Goal: Information Seeking & Learning: Learn about a topic

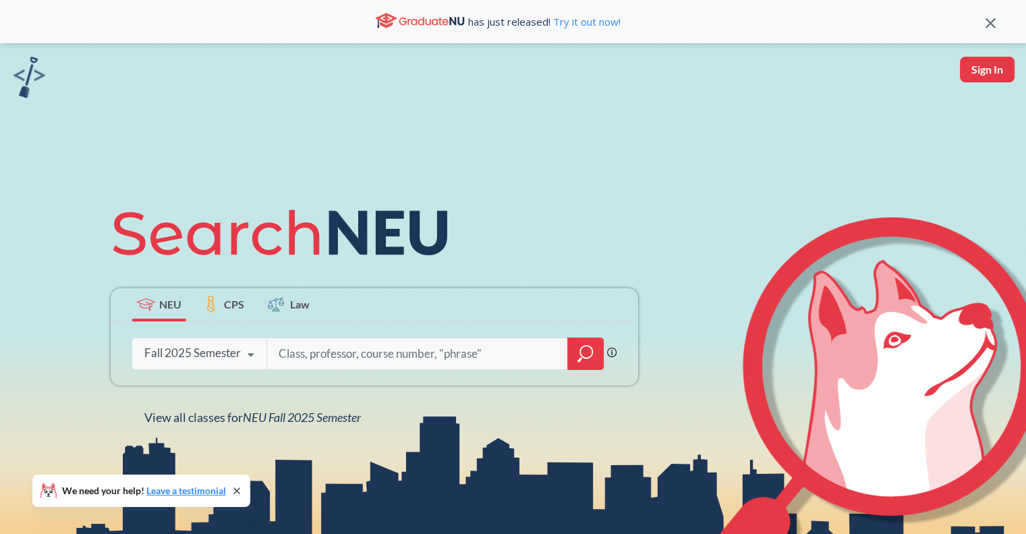
click at [328, 369] on div "Phrase search guarantees the exact search appears in the results. Ex. If you wa…" at bounding box center [375, 353] width 528 height 63
click at [332, 356] on input "search" at bounding box center [417, 353] width 281 height 28
type input "eemb 2610"
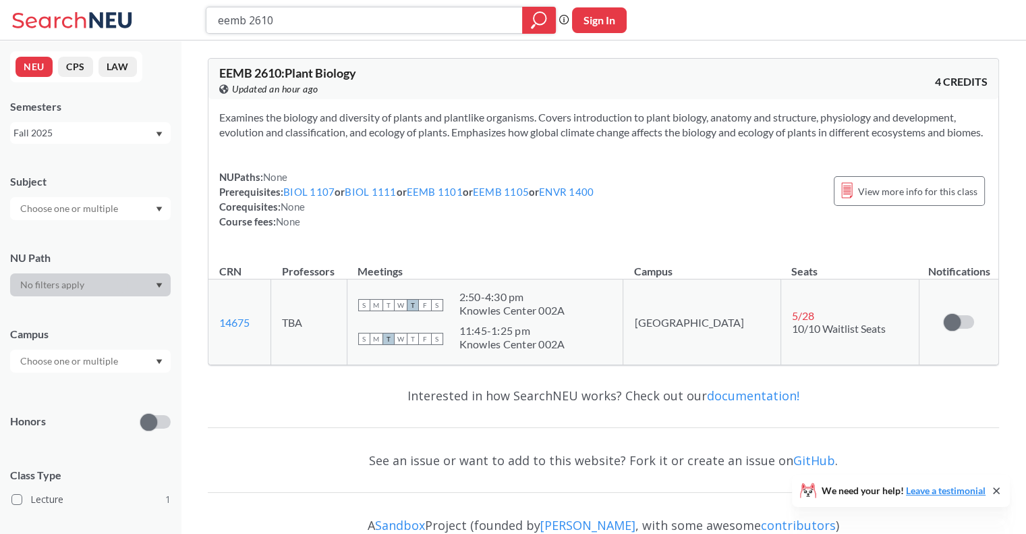
click at [313, 20] on input "eemb 2610" at bounding box center [365, 20] width 296 height 23
type input "eemb 3466"
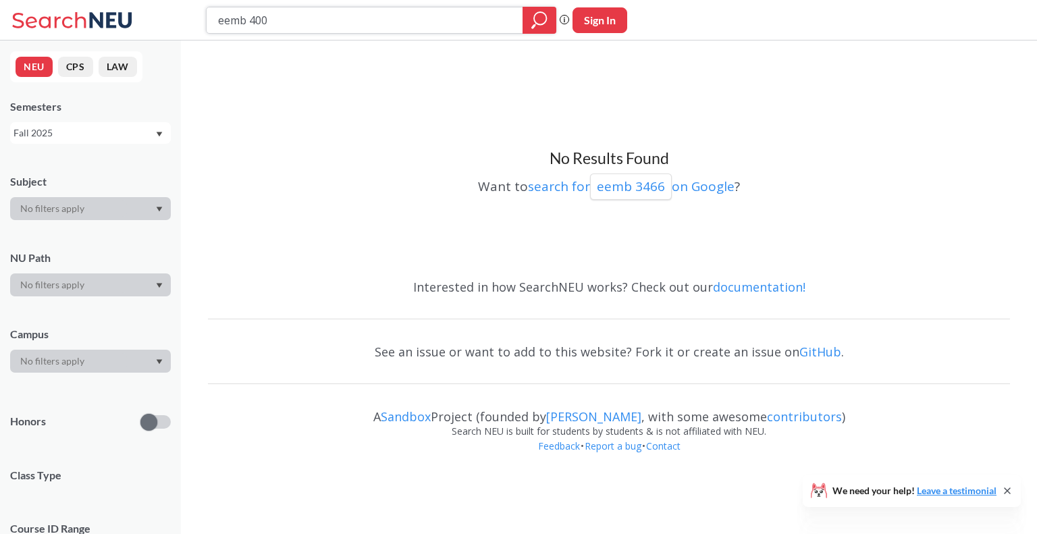
type input "eemb 4000"
type input "eemb 2401"
click at [225, 24] on input "eemb 2401" at bounding box center [365, 20] width 296 height 23
type input "envr 2401"
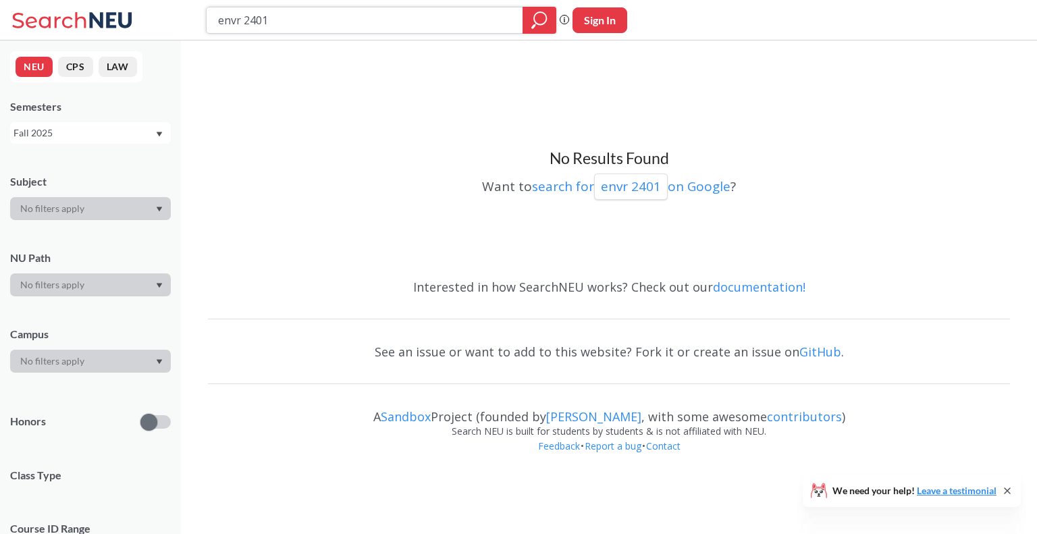
click at [279, 20] on input "envr 2401" at bounding box center [365, 20] width 296 height 23
type input "envr 3150"
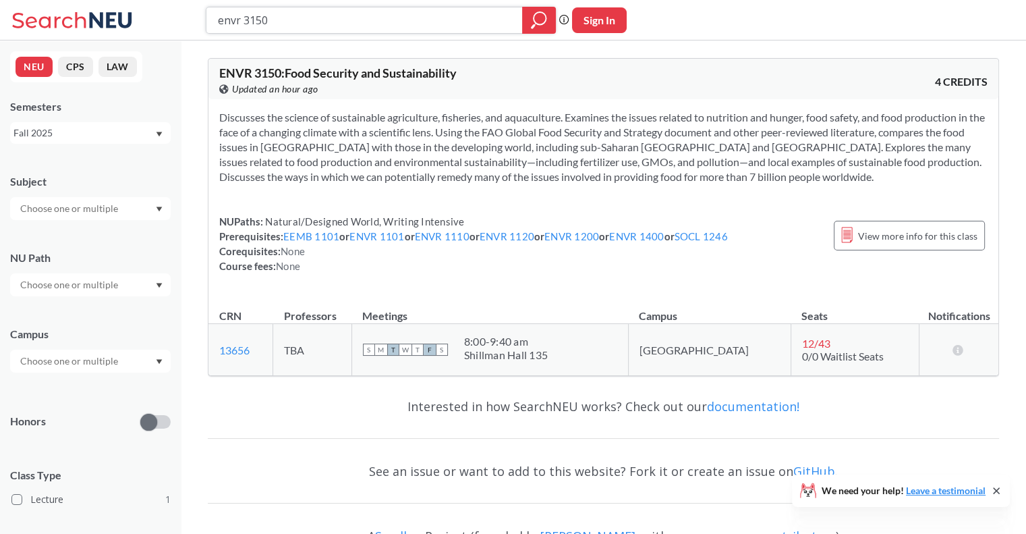
click at [257, 16] on input "envr 3150" at bounding box center [365, 20] width 296 height 23
type input "envr 3800"
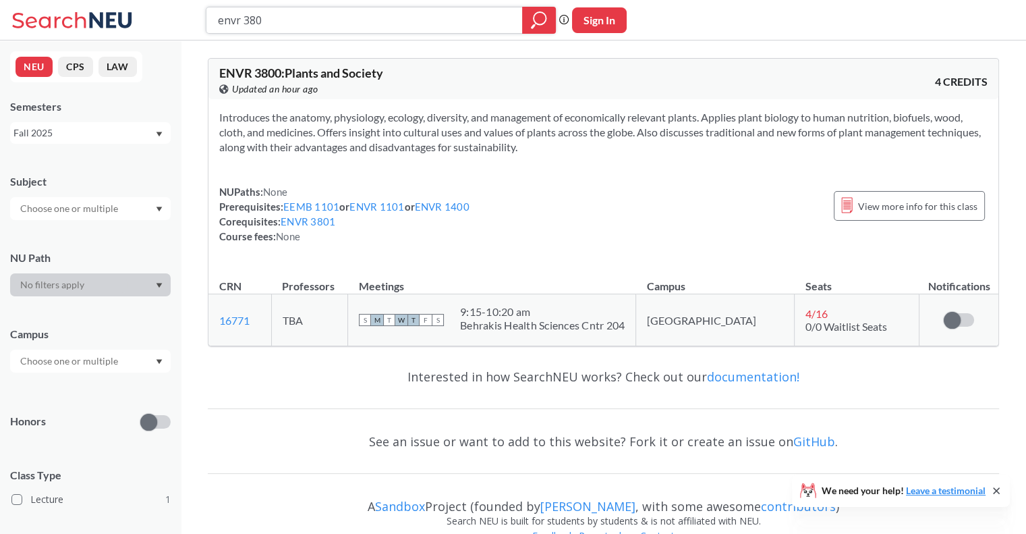
type input "envr 3801"
click at [283, 29] on input "envr 3801" at bounding box center [365, 20] width 296 height 23
type input "envr 4505"
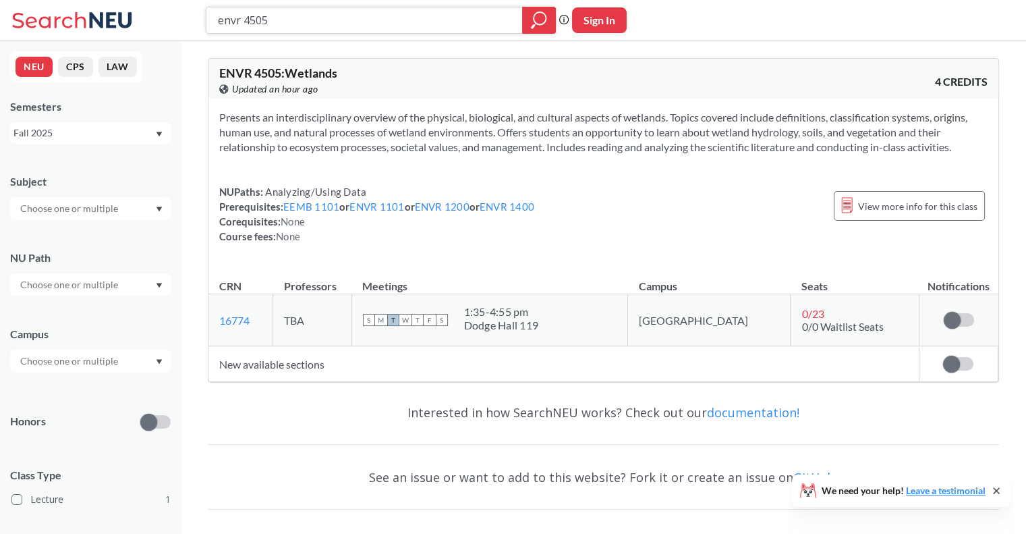
click at [283, 18] on input "envr 4505" at bounding box center [365, 20] width 296 height 23
type input "envr 5190"
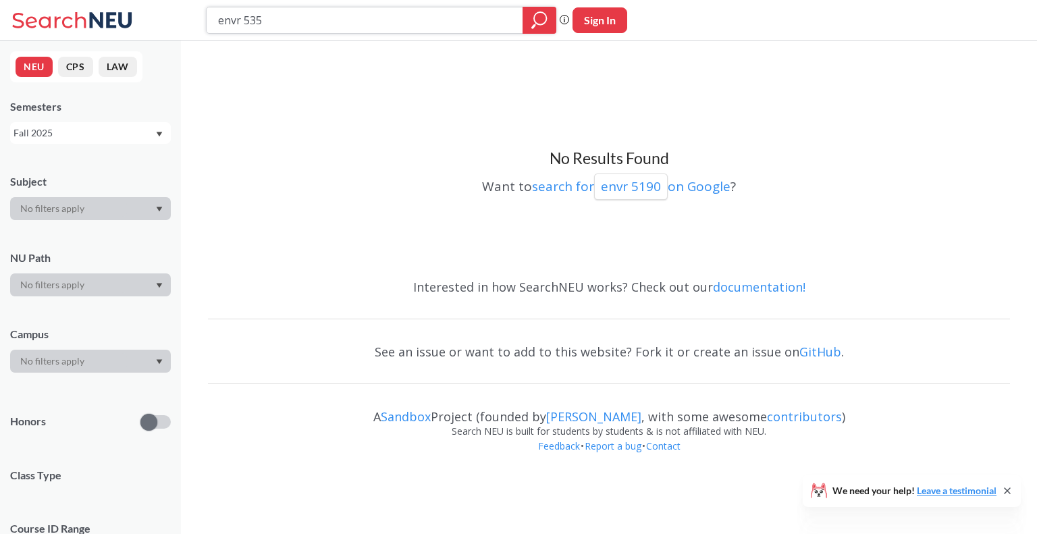
type input "envr 5350"
type input "envr 5450"
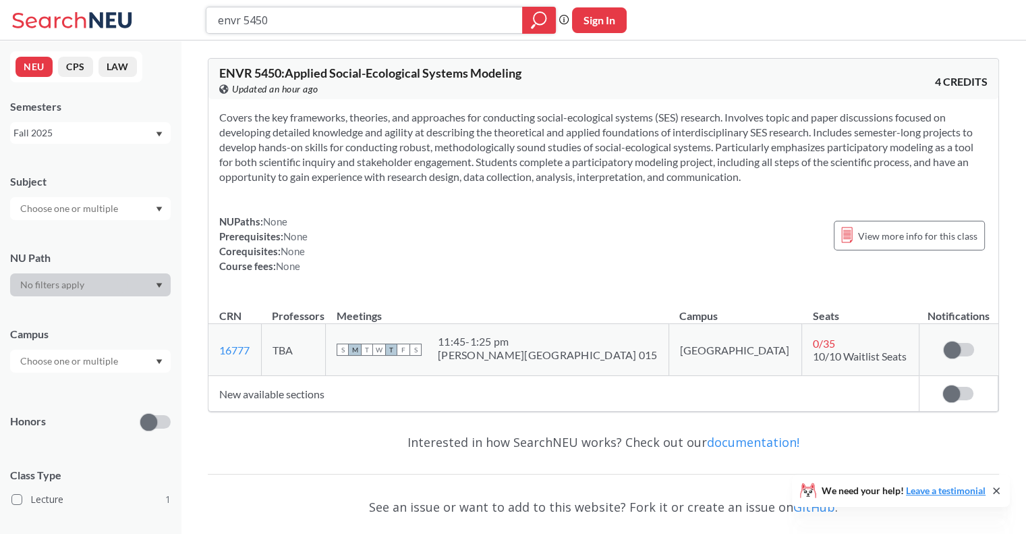
click at [270, 21] on input "envr 5450" at bounding box center [365, 20] width 296 height 23
type input "envr 5700"
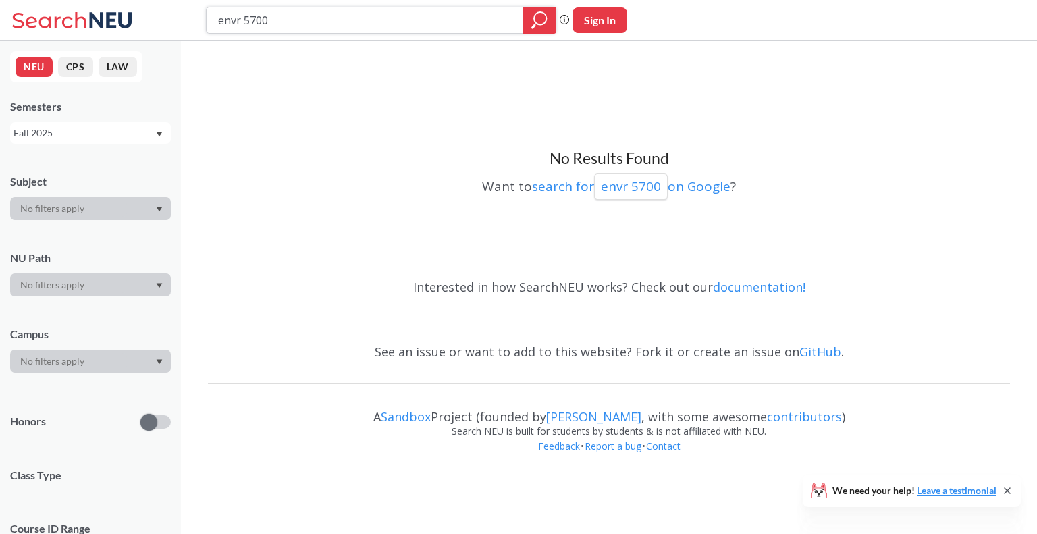
click at [264, 16] on input "envr 5700" at bounding box center [365, 20] width 296 height 23
type input "envr 5750"
click at [383, 26] on input "envr 5350" at bounding box center [365, 20] width 296 height 23
click at [255, 26] on input "envr 5350" at bounding box center [365, 20] width 296 height 23
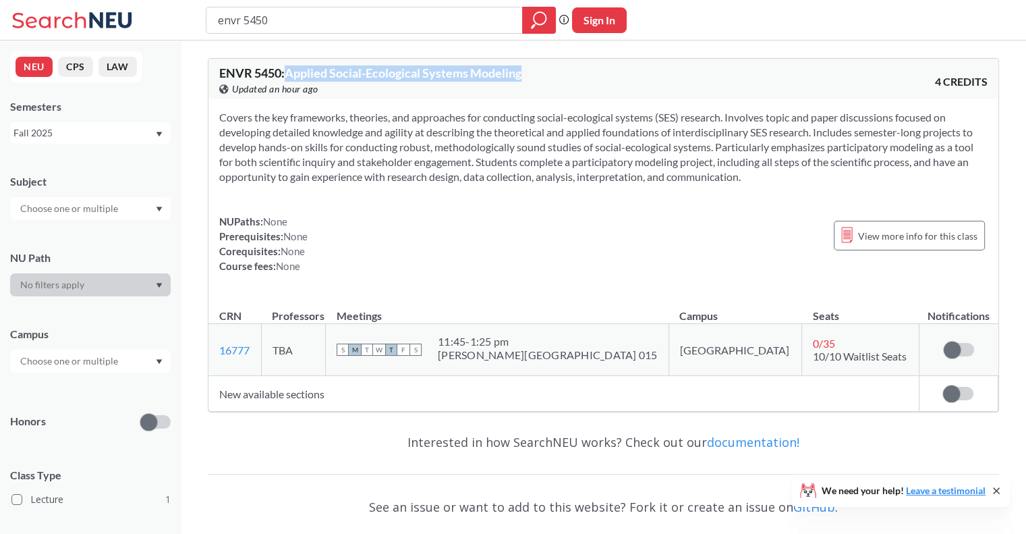
drag, startPoint x: 289, startPoint y: 70, endPoint x: 524, endPoint y: 78, distance: 235.0
click at [522, 78] on span "ENVR 5450 : Applied Social-Ecological Systems Modeling" at bounding box center [370, 72] width 302 height 15
click at [325, 28] on input "envr 5450" at bounding box center [365, 20] width 296 height 23
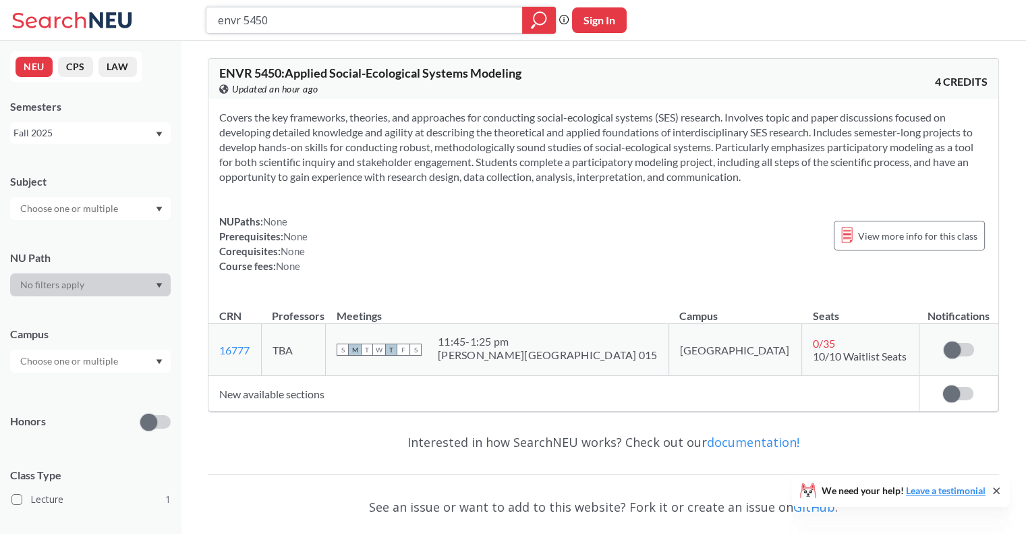
click at [277, 18] on input "envr 5450" at bounding box center [365, 20] width 296 height 23
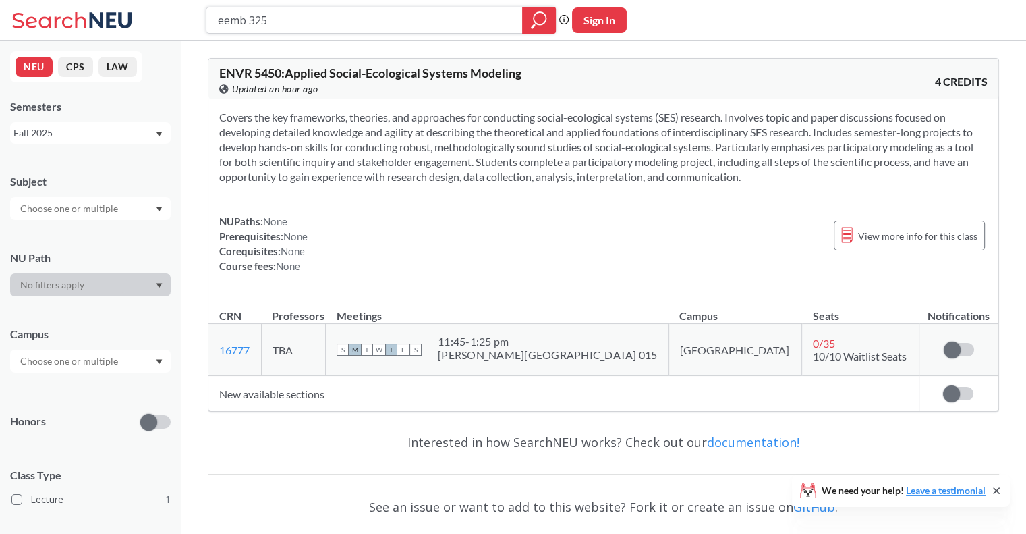
type input "eemb 3250"
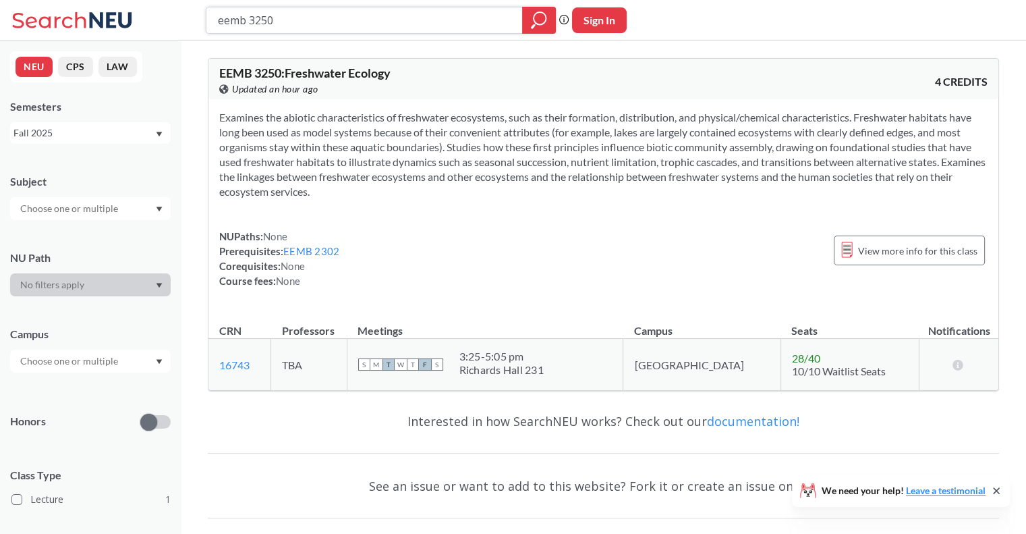
click at [227, 18] on input "eemb 3250" at bounding box center [365, 20] width 296 height 23
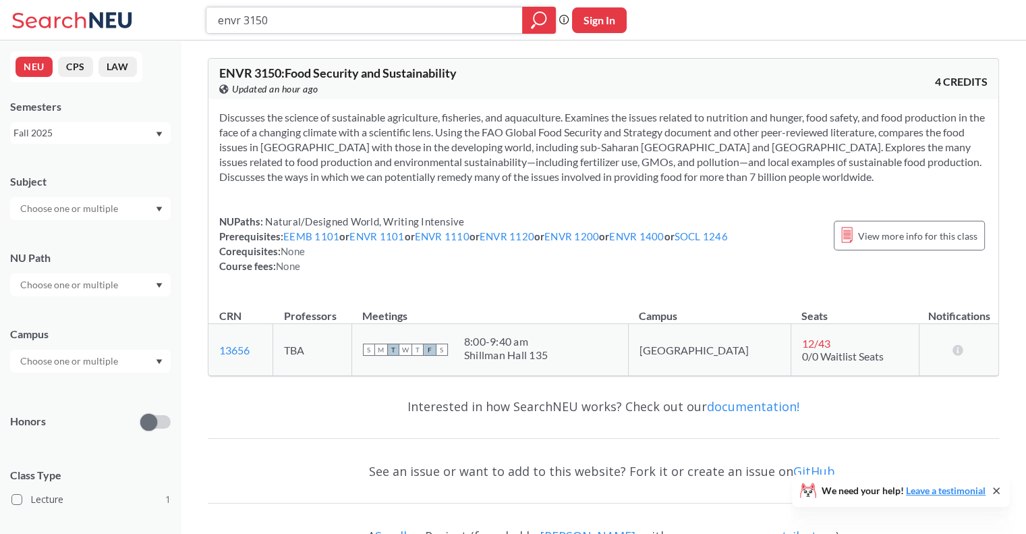
click at [262, 29] on input "envr 3150" at bounding box center [365, 20] width 296 height 23
type input "envr 3200"
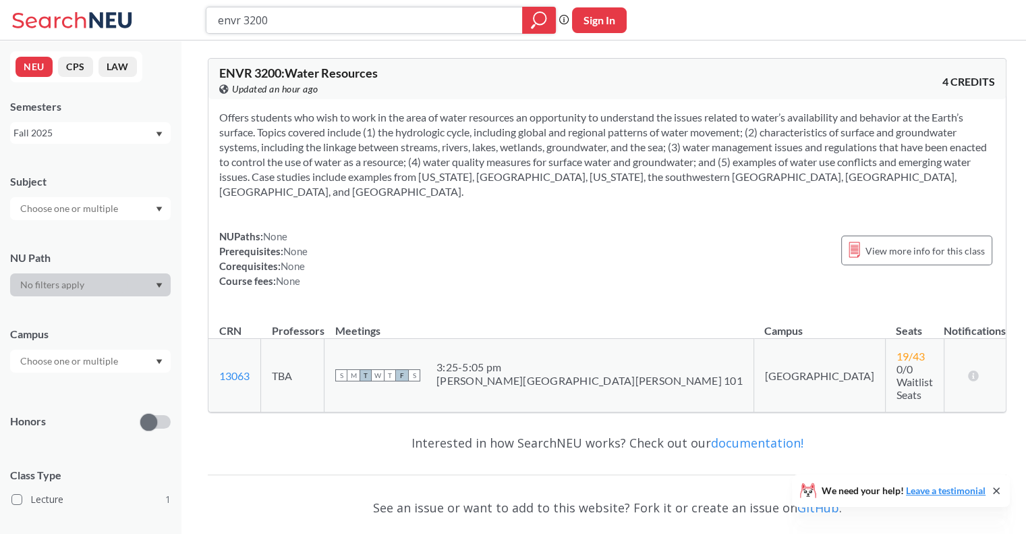
click at [281, 21] on input "envr 3200" at bounding box center [365, 20] width 296 height 23
type input "envr 3850"
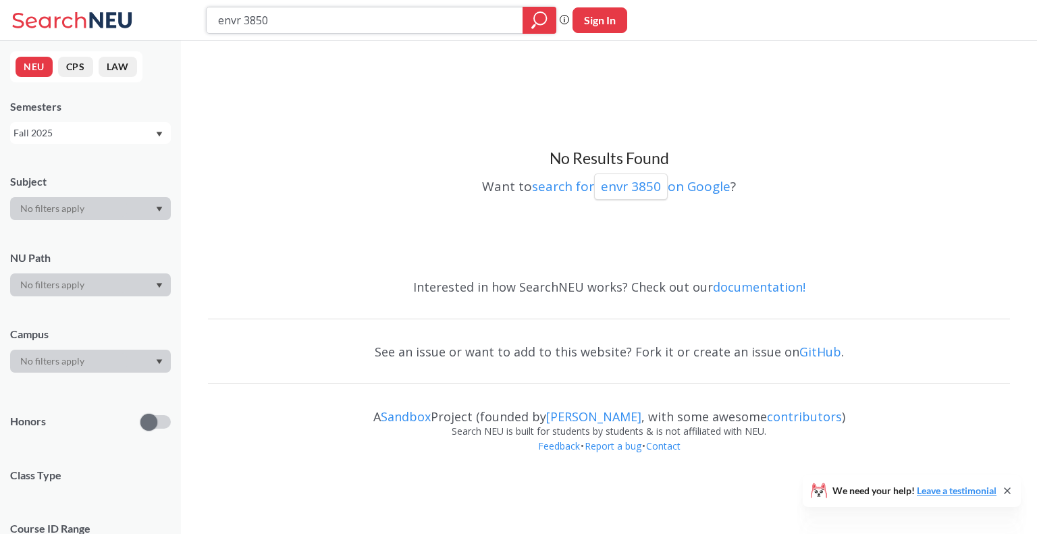
click at [265, 13] on input "envr 3850" at bounding box center [365, 20] width 296 height 23
type input "envr 4500"
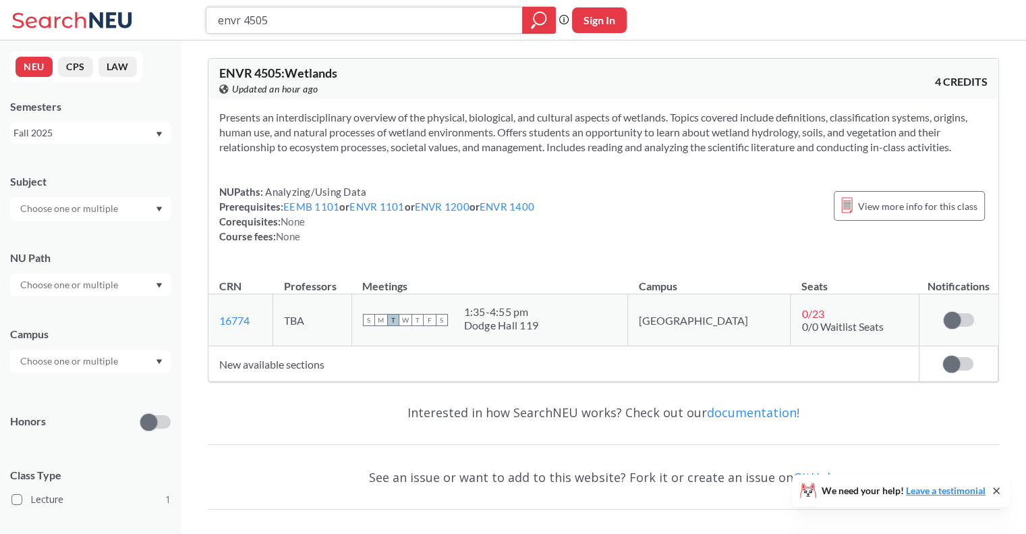
click at [280, 24] on input "envr 4505" at bounding box center [365, 20] width 296 height 23
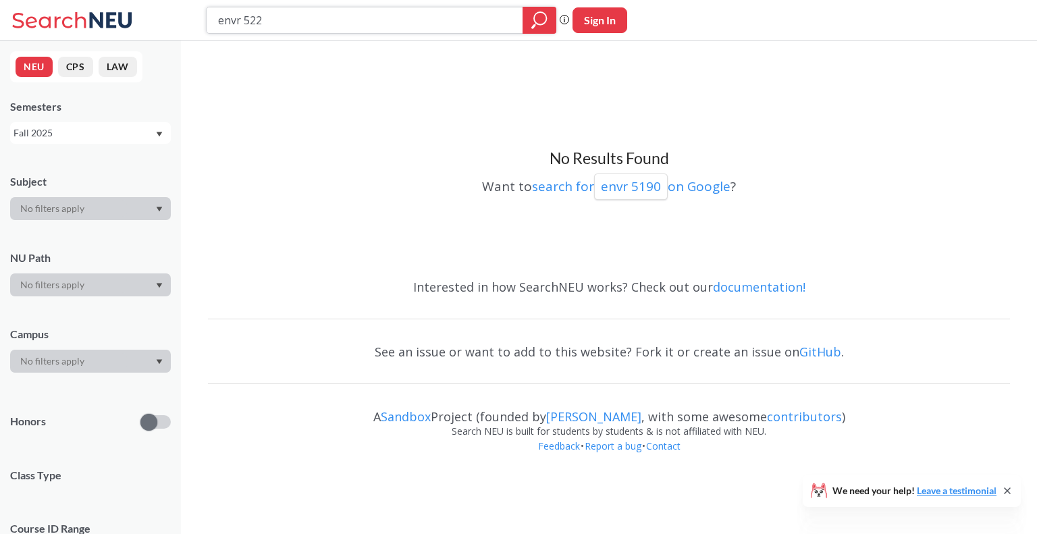
type input "envr 5220"
click at [545, 14] on icon "magnifying glass" at bounding box center [540, 18] width 12 height 12
click at [256, 26] on input "envr 5350" at bounding box center [365, 20] width 296 height 23
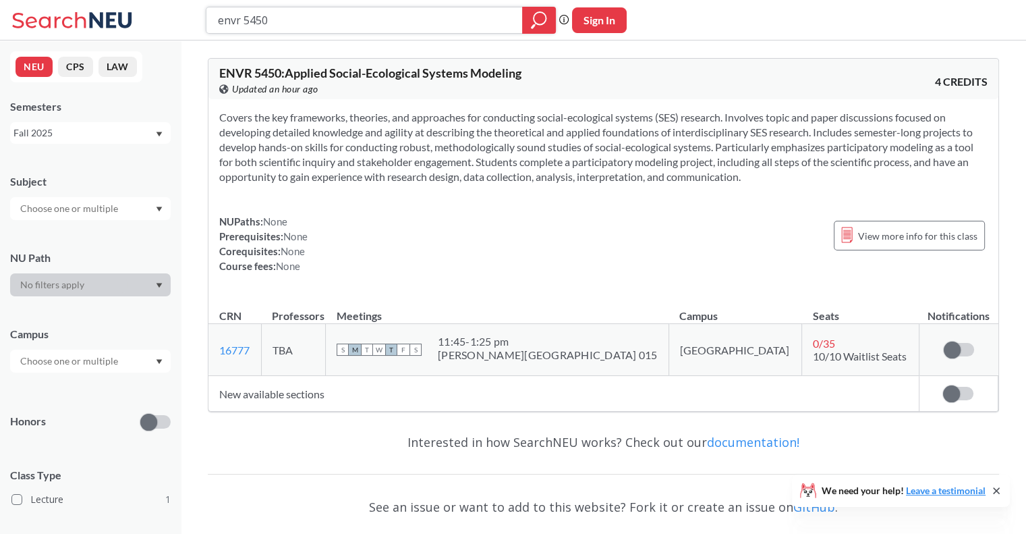
click at [267, 21] on input "envr 5450" at bounding box center [365, 20] width 296 height 23
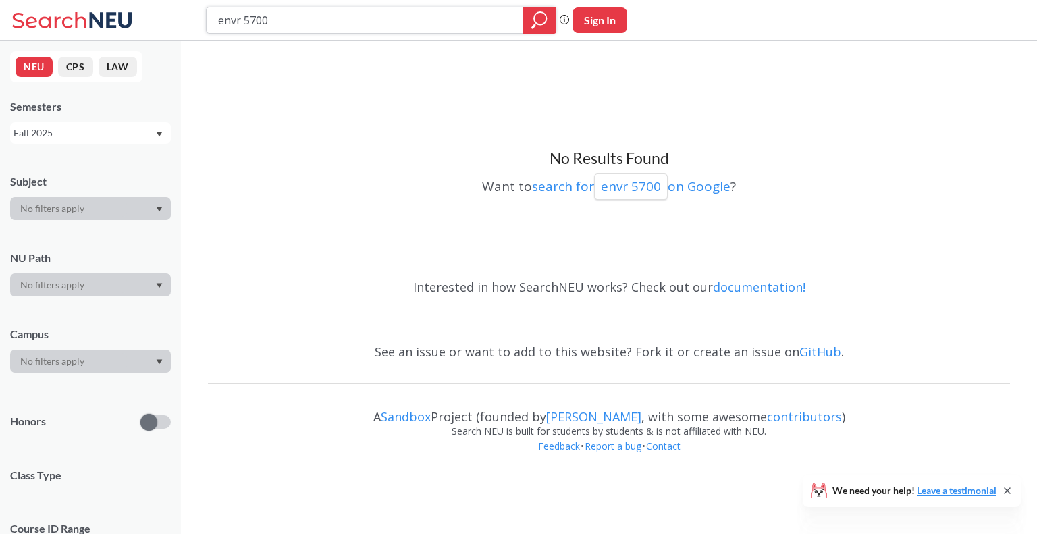
click at [254, 24] on input "envr 5700" at bounding box center [365, 20] width 296 height 23
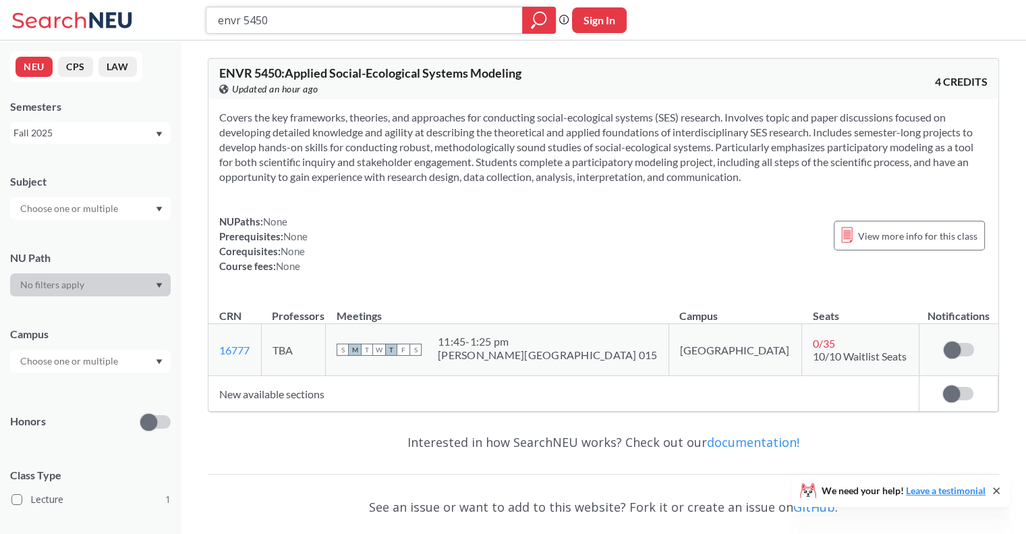
click at [286, 16] on input "envr 5450" at bounding box center [365, 20] width 296 height 23
type input "water resources"
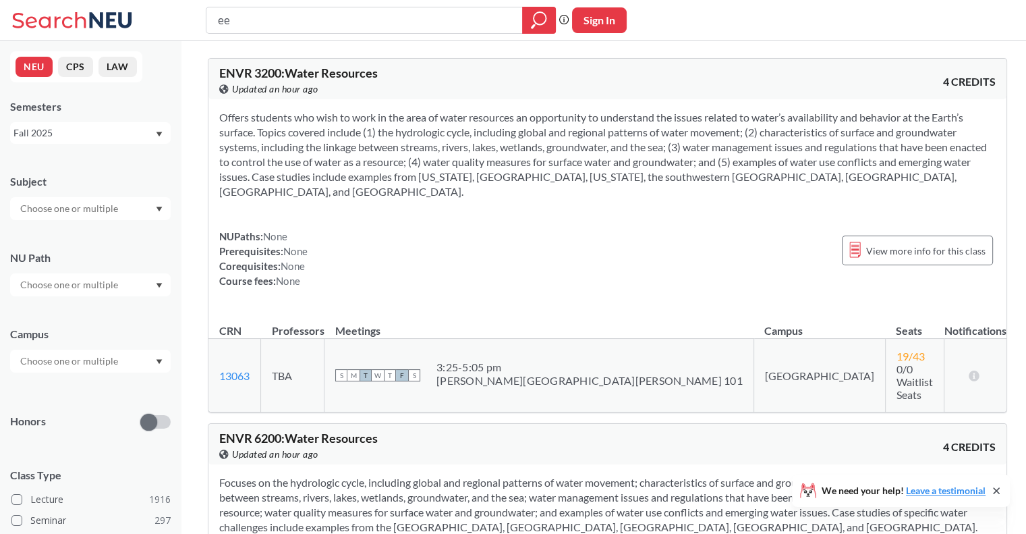
type input "e"
type input "freshwater ecolog"
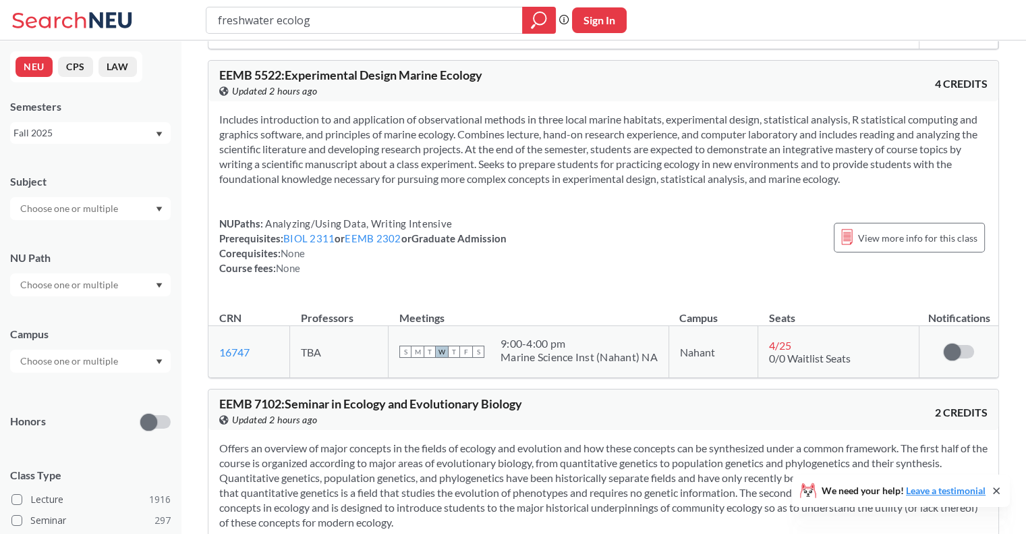
scroll to position [2929, 0]
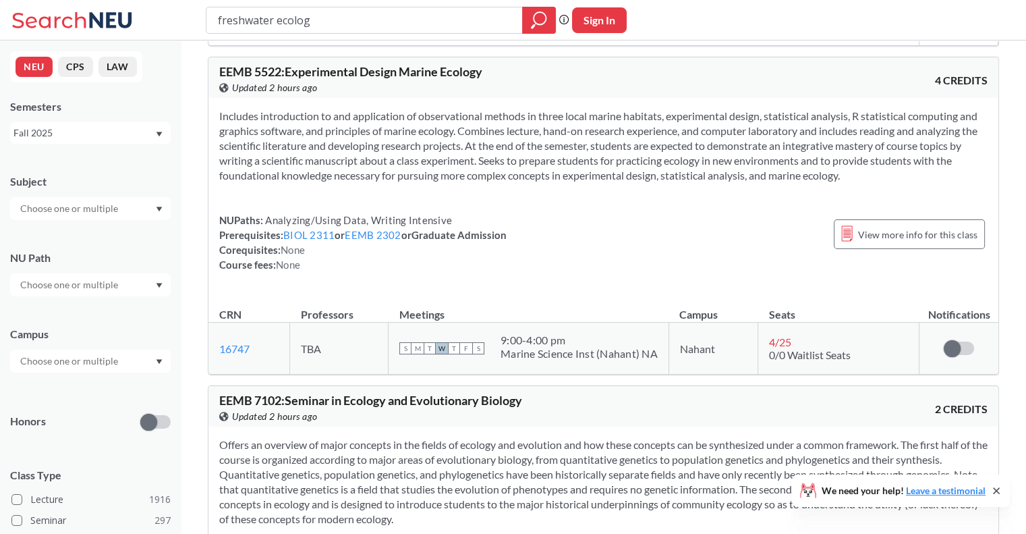
click at [477, 116] on section "Includes introduction to and application of observational methods in three loca…" at bounding box center [603, 146] width 769 height 74
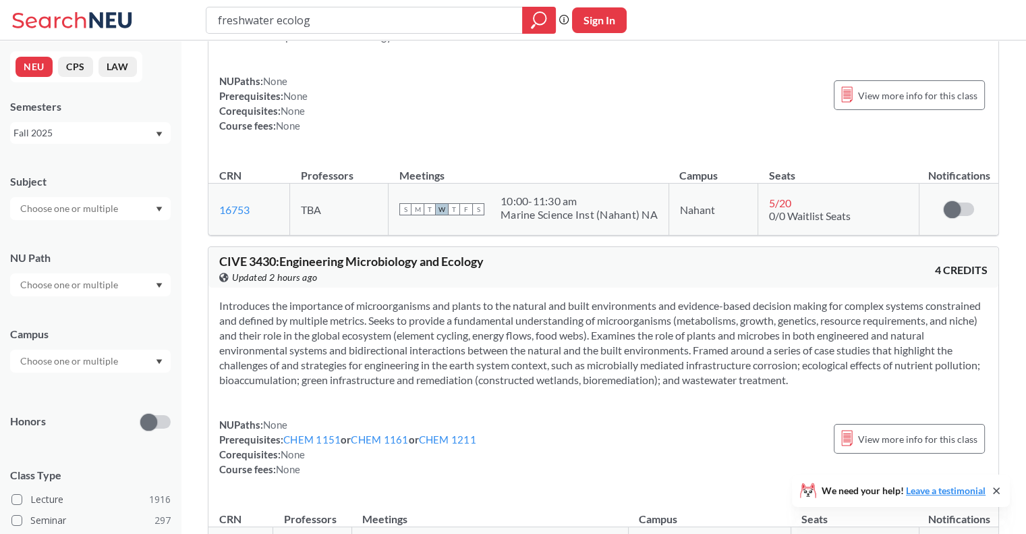
scroll to position [3427, 0]
